Goal: Book appointment/travel/reservation

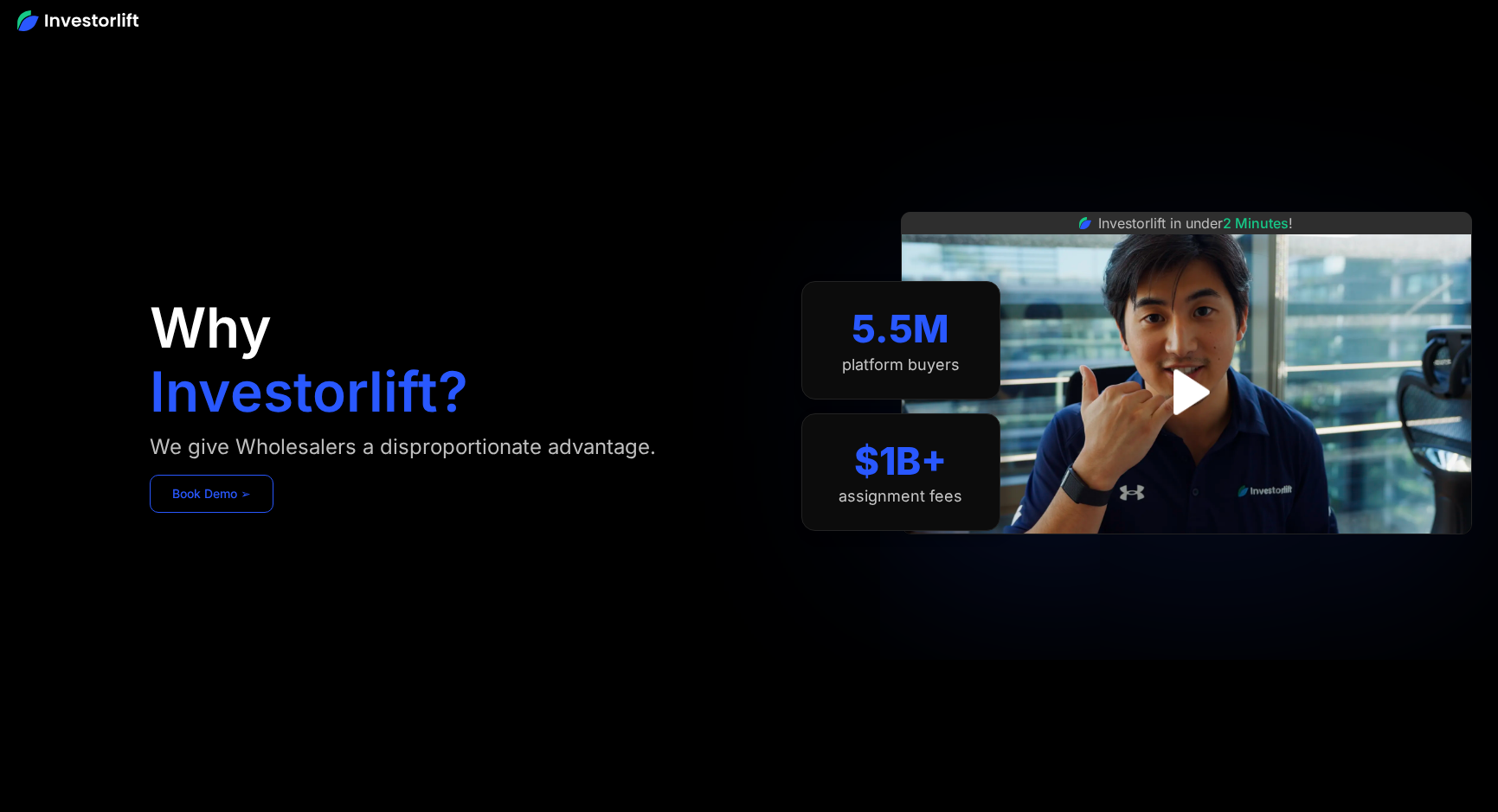
click at [223, 493] on link "Book Demo ➢" at bounding box center [212, 494] width 124 height 38
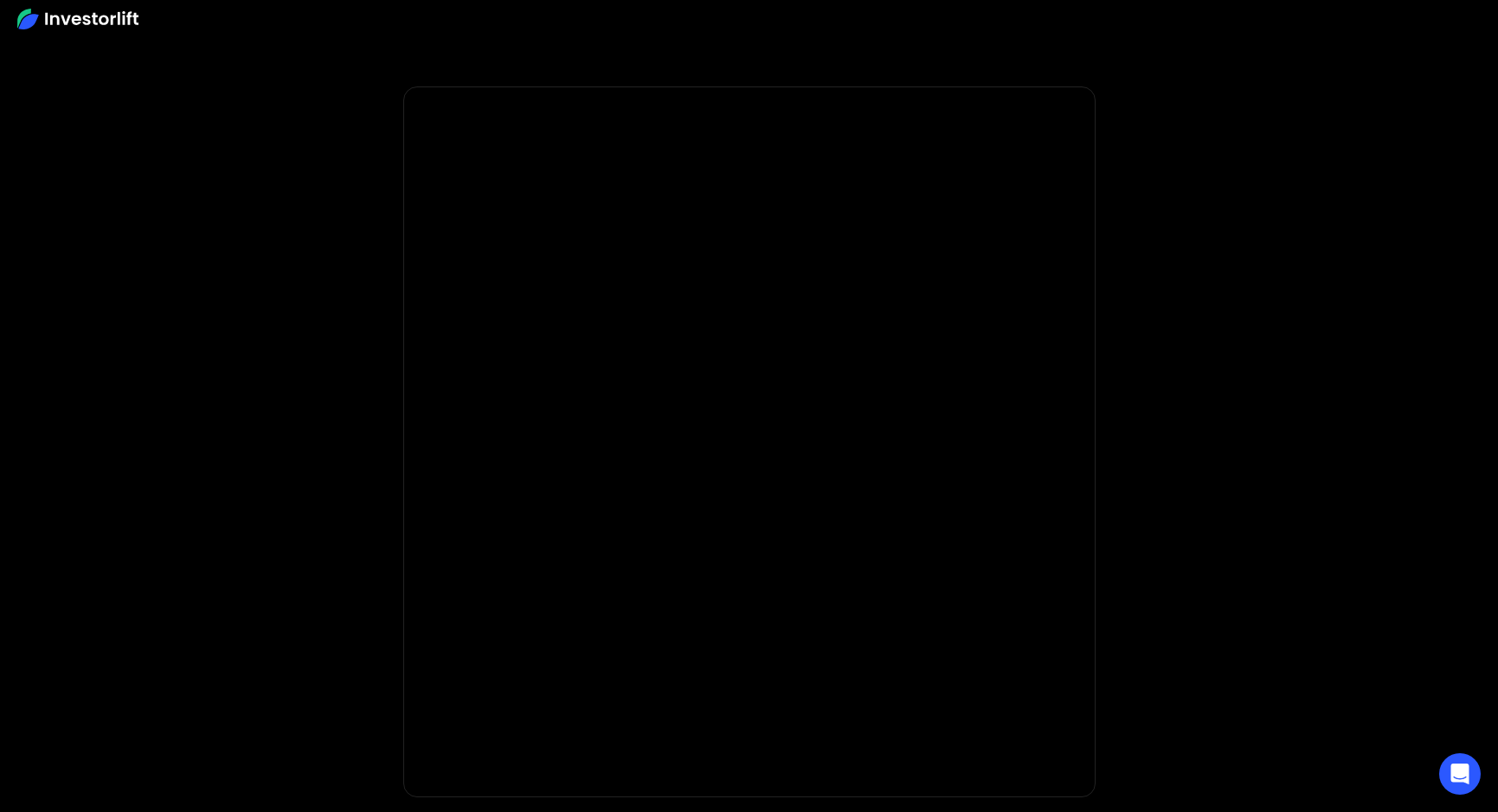
click at [74, 23] on img at bounding box center [77, 19] width 121 height 21
